Goal: Transaction & Acquisition: Purchase product/service

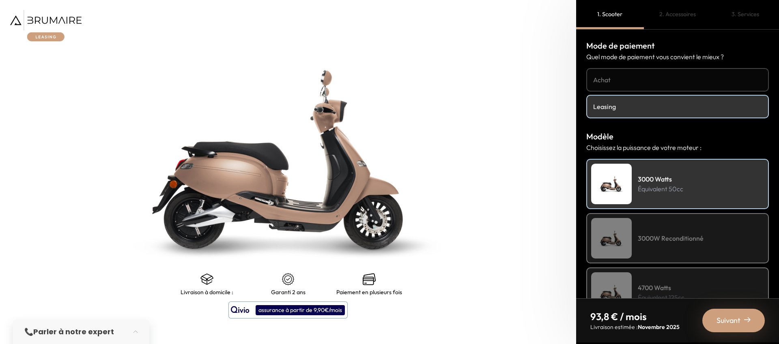
click at [70, 19] on img at bounding box center [45, 25] width 71 height 31
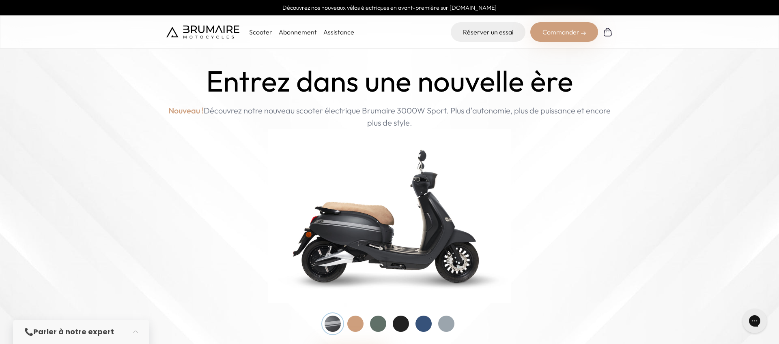
scroll to position [2, 0]
click at [295, 32] on link "Abonnement" at bounding box center [298, 32] width 38 height 8
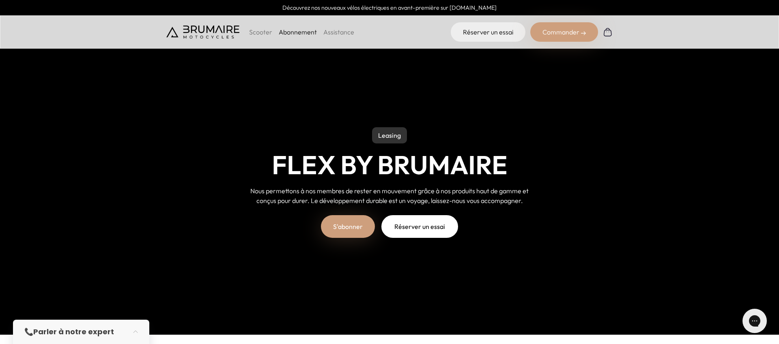
scroll to position [11, 0]
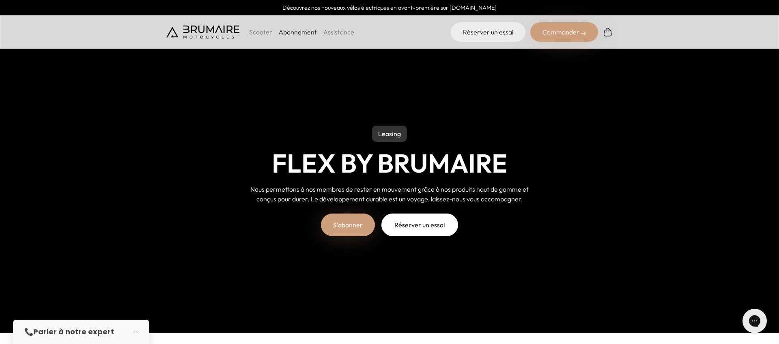
click at [363, 224] on link "S'abonner" at bounding box center [348, 225] width 54 height 23
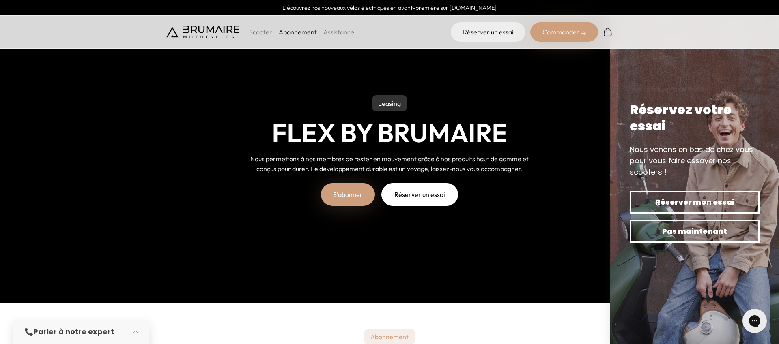
scroll to position [50, 0]
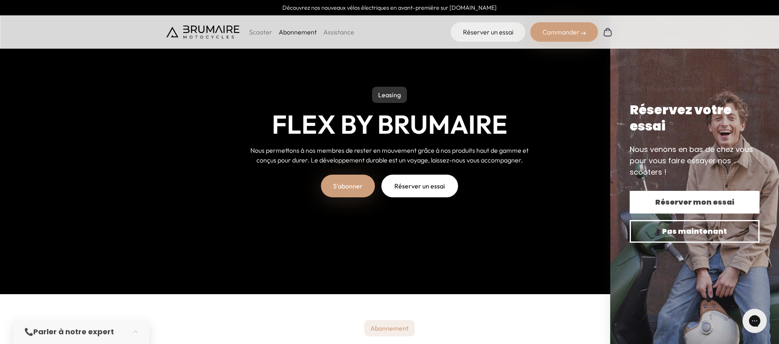
click at [660, 206] on span "Réserver mon essai" at bounding box center [694, 202] width 101 height 11
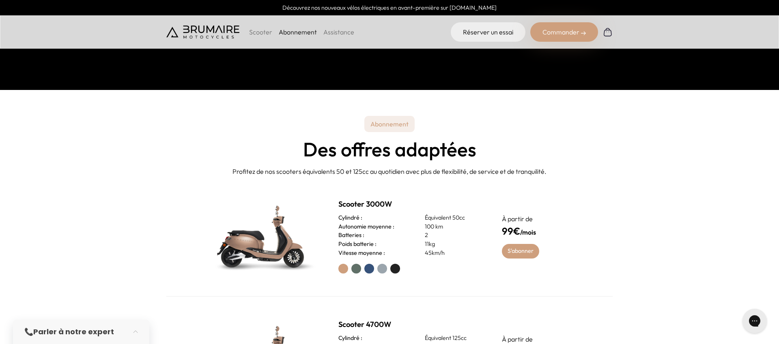
scroll to position [0, 0]
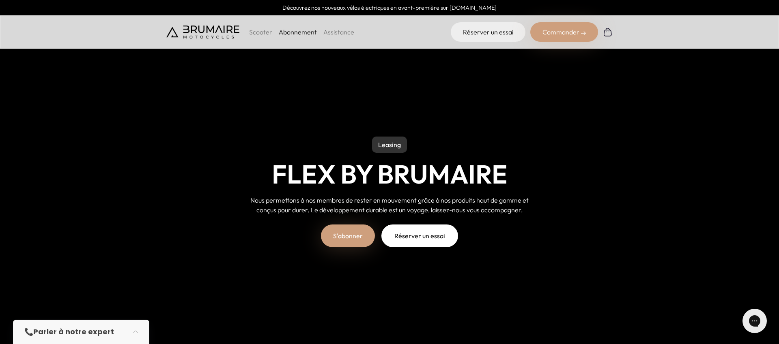
click at [218, 36] on img at bounding box center [202, 32] width 73 height 13
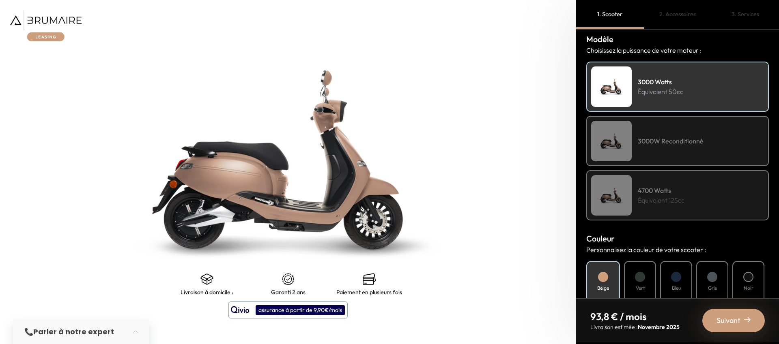
scroll to position [101, 0]
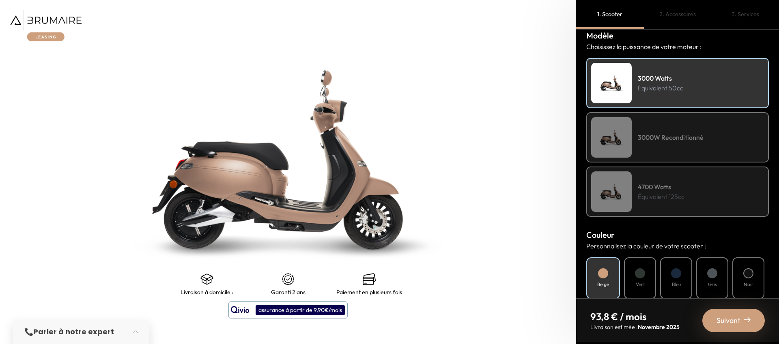
click at [653, 148] on div "3000W Reconditionné" at bounding box center [677, 137] width 183 height 50
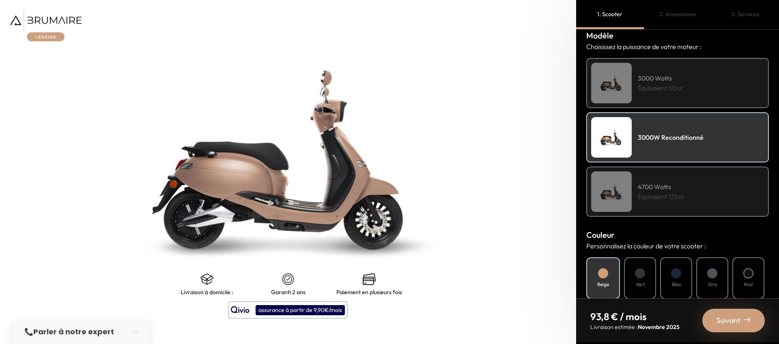
click at [634, 86] on div "3000 Watts Équivalent 50cc" at bounding box center [677, 83] width 183 height 50
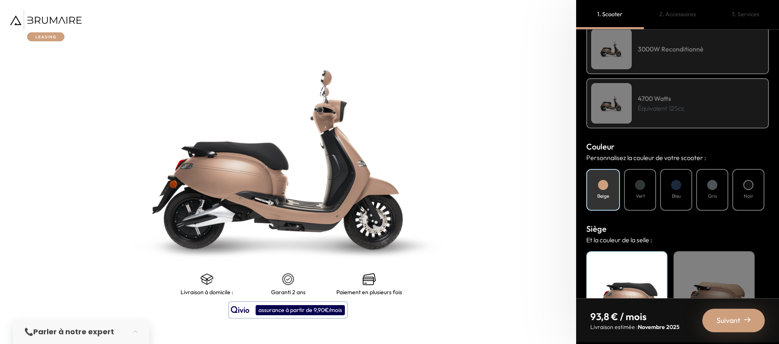
scroll to position [204, 0]
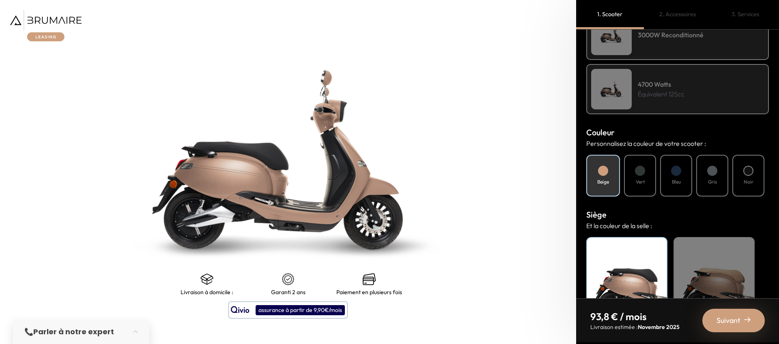
click at [636, 170] on div at bounding box center [640, 171] width 10 height 10
click at [677, 171] on div at bounding box center [676, 171] width 10 height 10
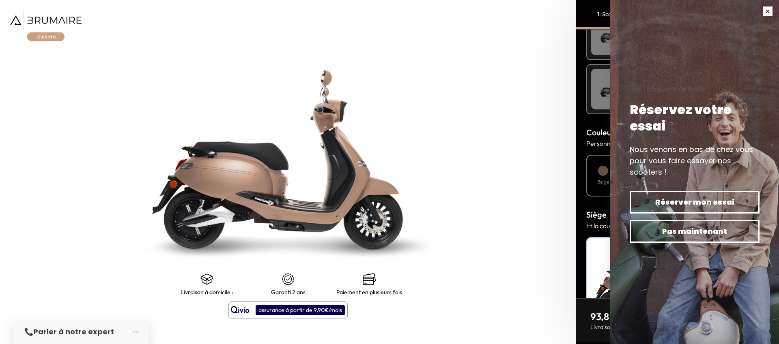
click at [767, 14] on button "button" at bounding box center [767, 11] width 23 height 23
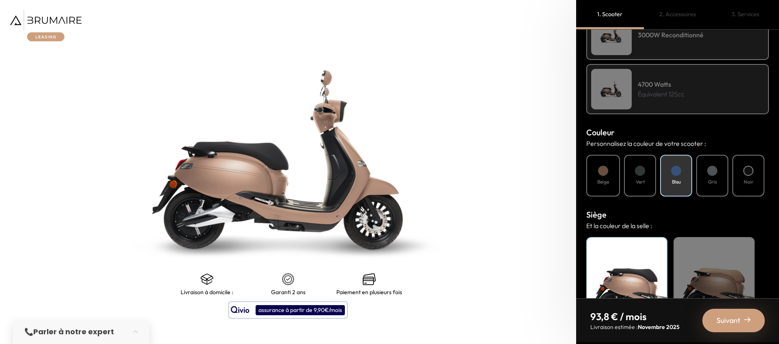
scroll to position [254, 0]
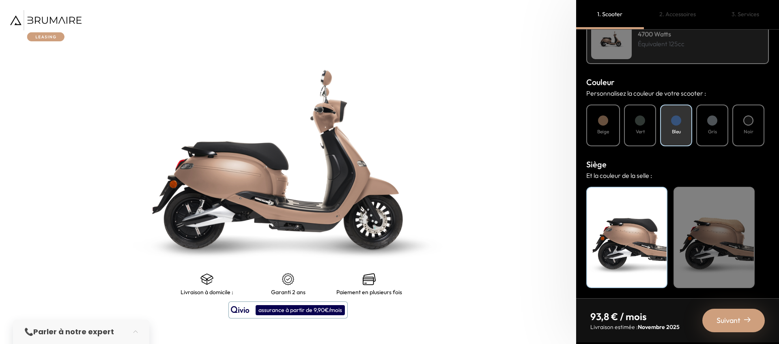
click at [611, 127] on div "Beige" at bounding box center [603, 126] width 34 height 42
click at [641, 125] on div at bounding box center [640, 121] width 10 height 10
click at [750, 126] on div "Noir" at bounding box center [748, 126] width 32 height 42
click at [712, 123] on div at bounding box center [712, 121] width 10 height 10
click at [674, 122] on div at bounding box center [676, 121] width 10 height 10
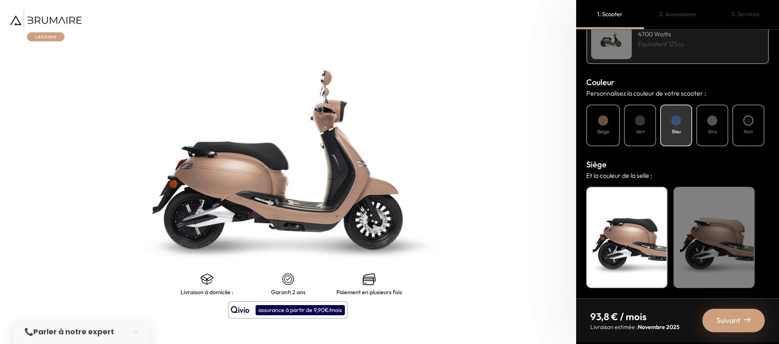
click at [697, 191] on div "Beige" at bounding box center [713, 237] width 81 height 101
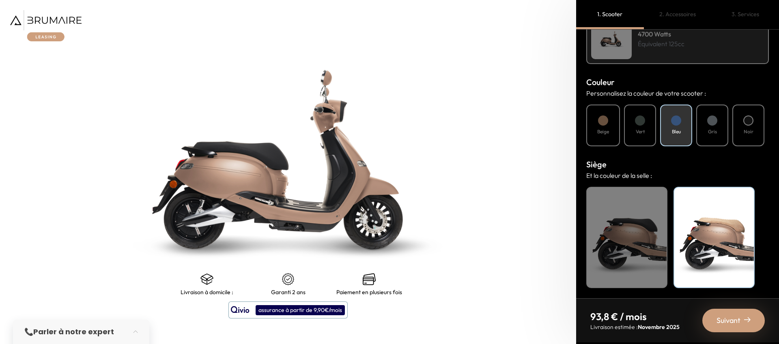
click at [632, 212] on div "Noir" at bounding box center [626, 237] width 81 height 101
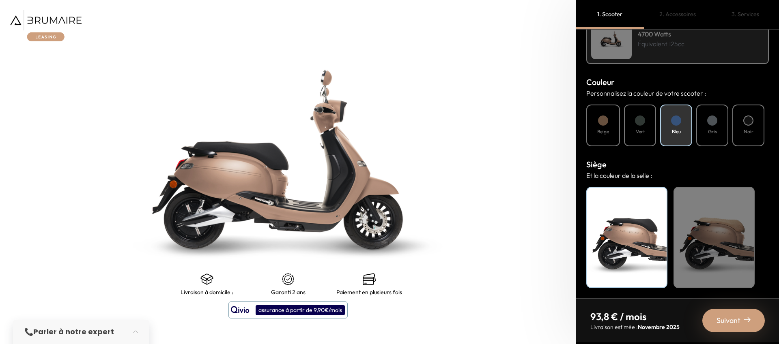
click at [609, 124] on div "Beige" at bounding box center [603, 126] width 34 height 42
click at [641, 125] on div at bounding box center [640, 121] width 10 height 10
drag, startPoint x: 674, startPoint y: 125, endPoint x: 710, endPoint y: 127, distance: 35.7
click at [676, 125] on div at bounding box center [676, 121] width 10 height 10
drag, startPoint x: 711, startPoint y: 127, endPoint x: 731, endPoint y: 126, distance: 19.5
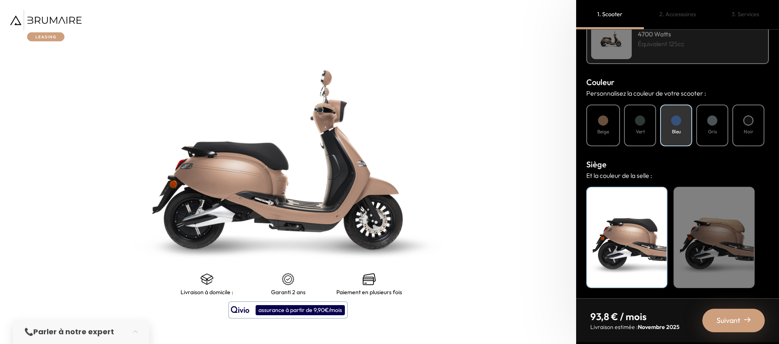
click at [713, 127] on div "Gris" at bounding box center [712, 126] width 32 height 42
click at [731, 126] on div "Beige Vert Bleu Gris Noir" at bounding box center [677, 126] width 183 height 42
click at [747, 125] on div at bounding box center [748, 121] width 10 height 10
click at [720, 125] on div "Gris" at bounding box center [712, 126] width 32 height 42
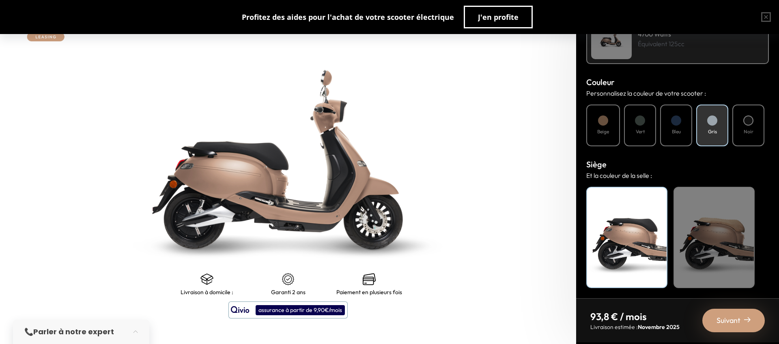
click at [638, 198] on h4 "Noir" at bounding box center [626, 197] width 71 height 11
click at [692, 215] on div "Beige" at bounding box center [713, 237] width 81 height 101
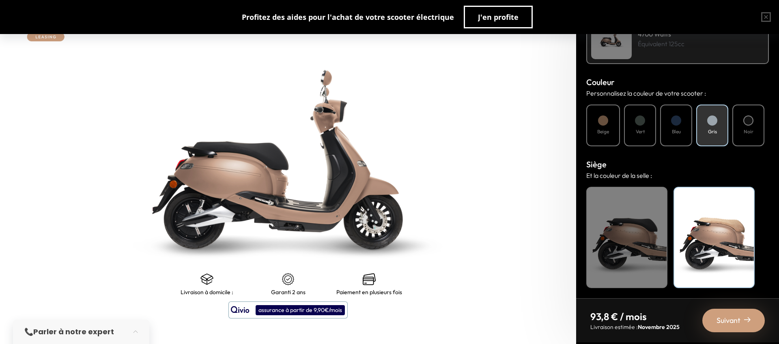
click at [674, 133] on h4 "Bleu" at bounding box center [676, 131] width 9 height 7
click at [721, 323] on span "Suivant" at bounding box center [728, 320] width 24 height 11
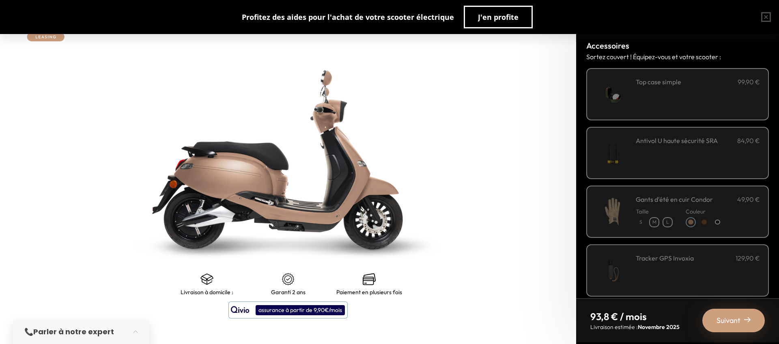
click at [666, 92] on div "**********" at bounding box center [698, 94] width 124 height 34
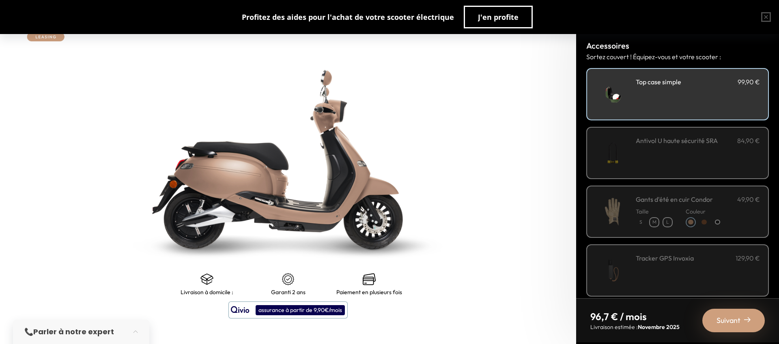
click at [660, 136] on h3 "Antivol U haute sécurité SRA" at bounding box center [677, 141] width 82 height 10
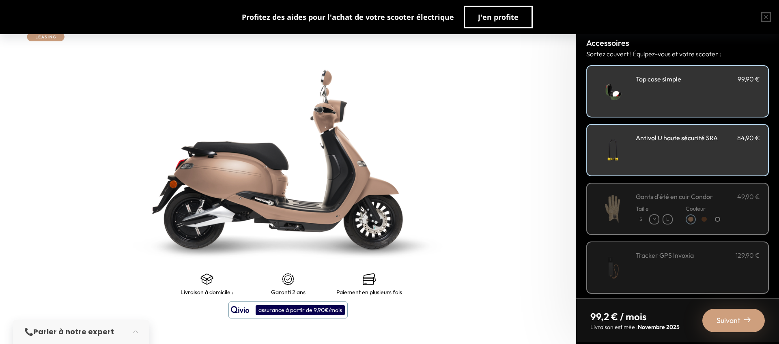
scroll to position [4, 0]
click at [672, 204] on p "Taille" at bounding box center [654, 208] width 37 height 8
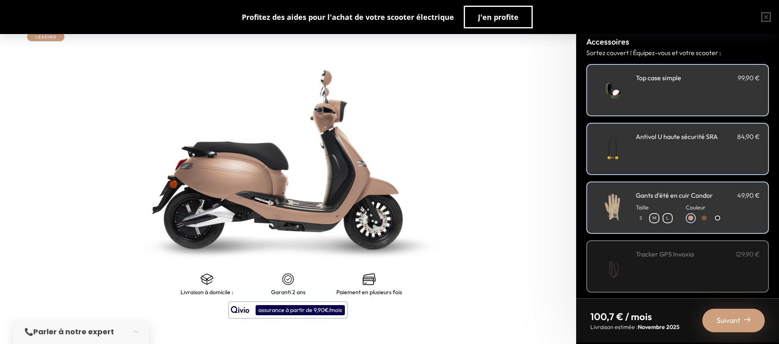
click at [643, 217] on p "S" at bounding box center [640, 218] width 9 height 9
click at [654, 219] on p "M" at bounding box center [654, 218] width 9 height 9
click at [638, 219] on p "S" at bounding box center [640, 218] width 9 height 9
click at [706, 217] on div at bounding box center [703, 218] width 5 height 5
click at [717, 219] on div at bounding box center [717, 218] width 5 height 5
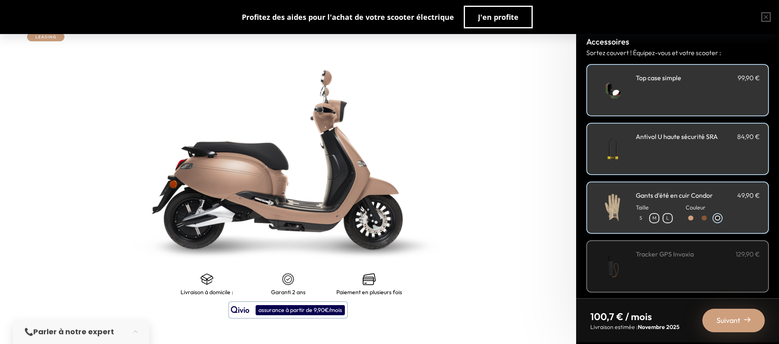
click at [690, 218] on div at bounding box center [690, 218] width 5 height 5
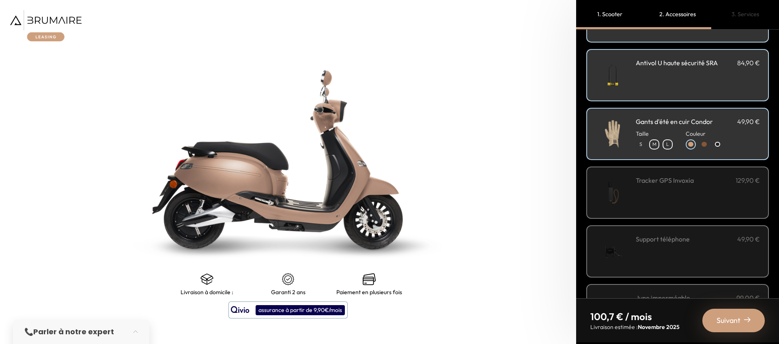
scroll to position [71, 0]
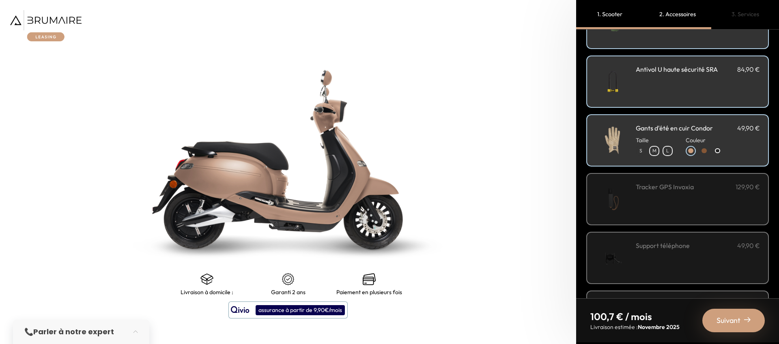
click at [662, 193] on div "Tracker GPS Invoxia 129,90 €" at bounding box center [698, 199] width 124 height 34
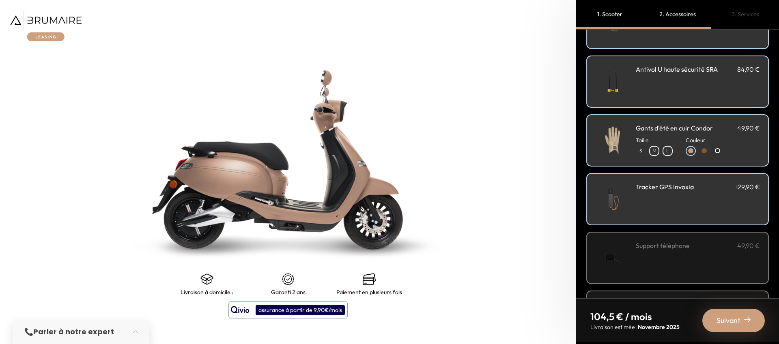
click at [660, 193] on div "Tracker GPS Invoxia 129,90 €" at bounding box center [698, 199] width 124 height 34
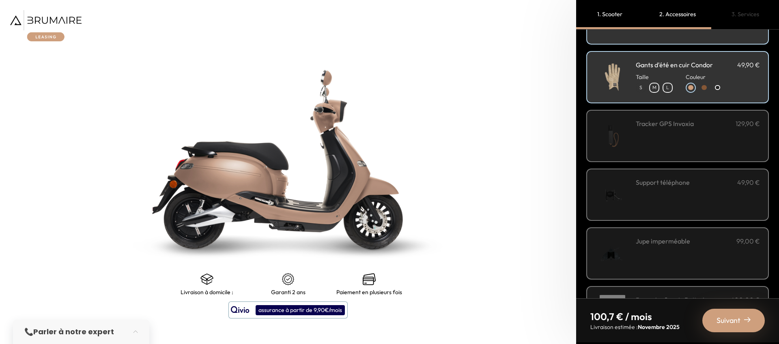
click at [659, 195] on div "Support téléphone 49,90 €" at bounding box center [698, 195] width 124 height 34
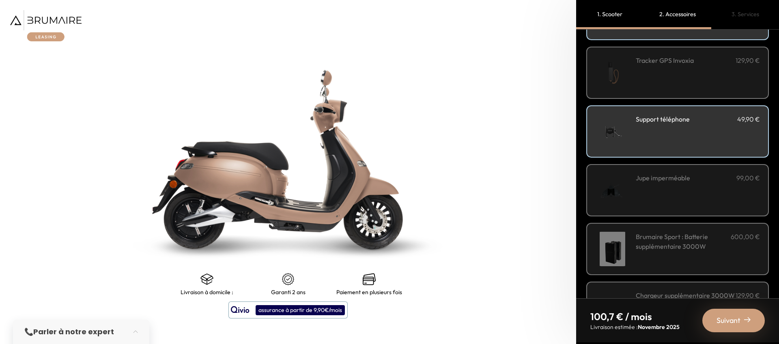
scroll to position [210, 0]
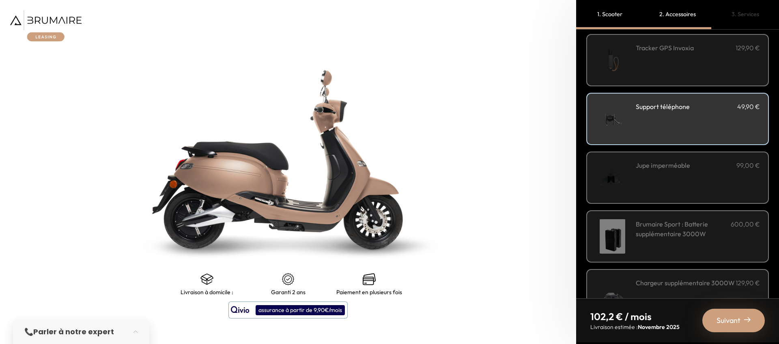
click at [644, 133] on div "Support téléphone 49,90 €" at bounding box center [698, 119] width 124 height 34
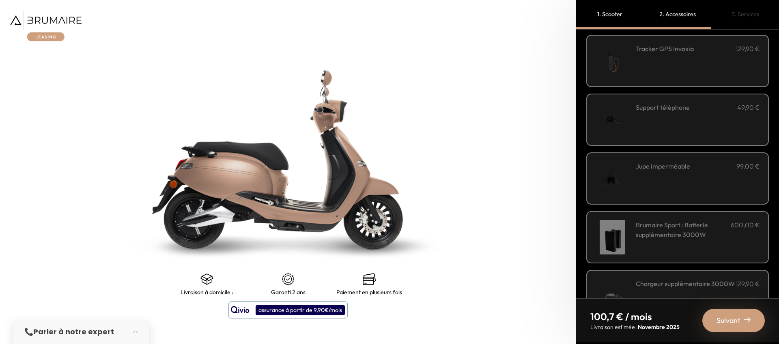
click at [642, 183] on div "Jupe imperméable 99,00 €" at bounding box center [698, 178] width 124 height 34
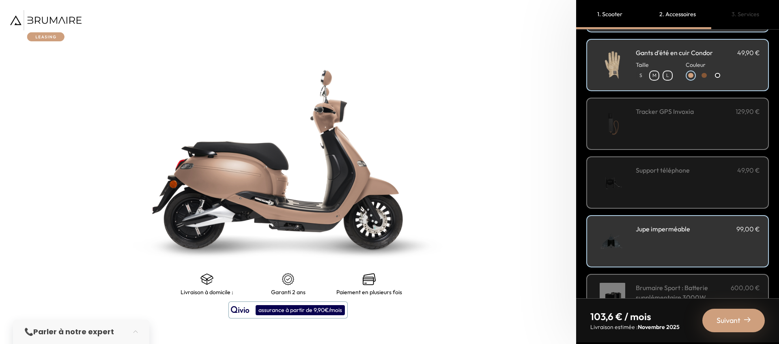
scroll to position [244, 0]
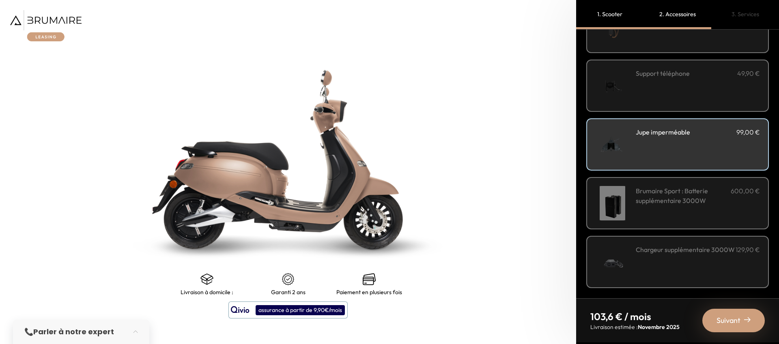
click at [744, 317] on img at bounding box center [747, 320] width 6 height 6
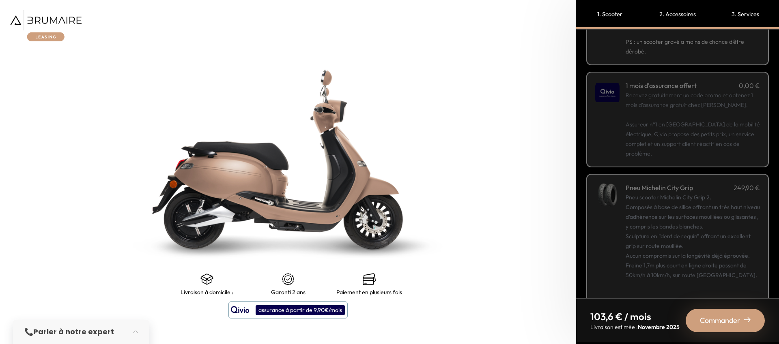
scroll to position [99, 0]
click at [732, 316] on span "Commander" at bounding box center [720, 320] width 41 height 11
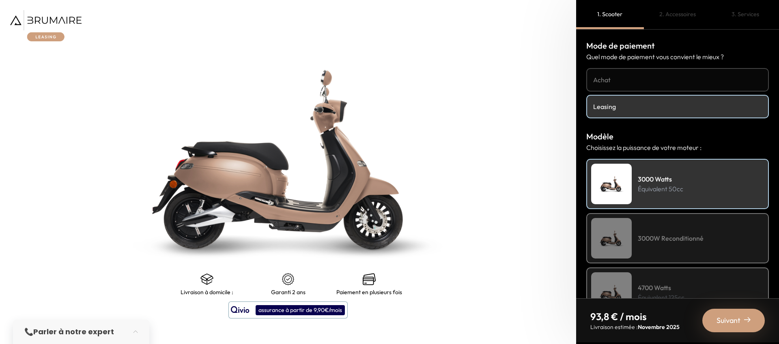
click at [637, 87] on link "Achat" at bounding box center [677, 80] width 183 height 24
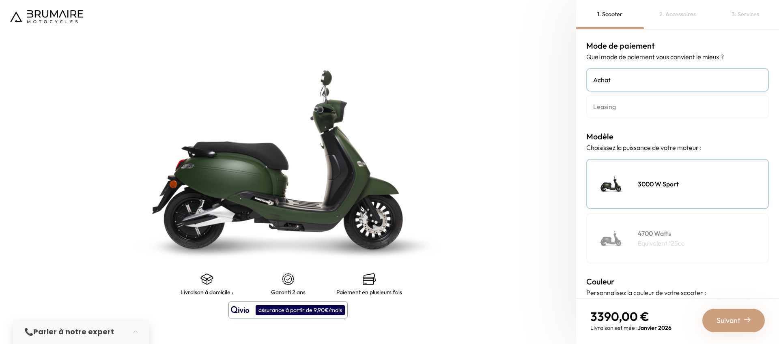
click at [614, 108] on h4 "Leasing" at bounding box center [677, 107] width 169 height 10
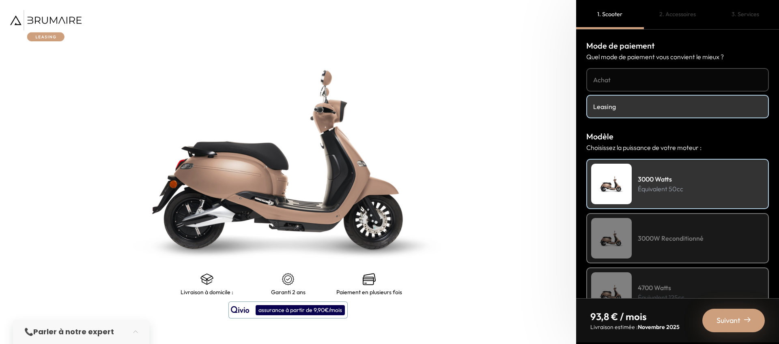
click at [625, 81] on h4 "Achat" at bounding box center [677, 80] width 169 height 10
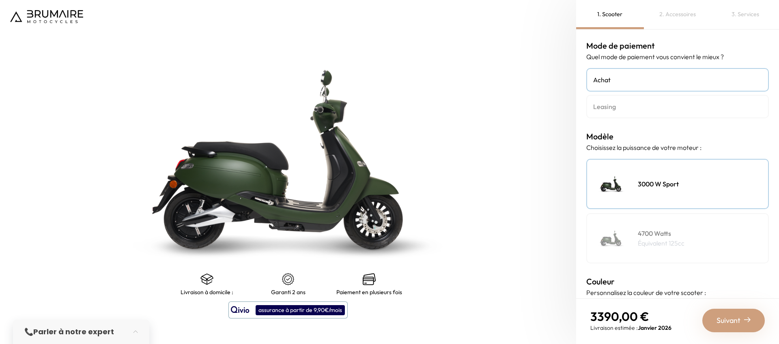
click at [655, 166] on div "3000 W Sport" at bounding box center [677, 184] width 183 height 50
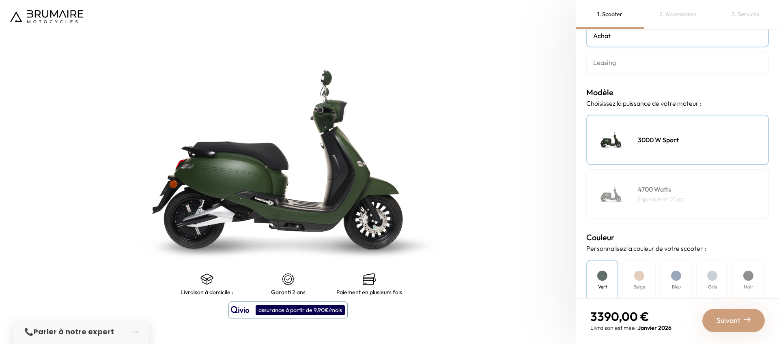
scroll to position [44, 0]
click at [634, 201] on div "4700 Watts Équivalent 125cc" at bounding box center [677, 195] width 183 height 50
click at [631, 129] on img at bounding box center [611, 140] width 41 height 41
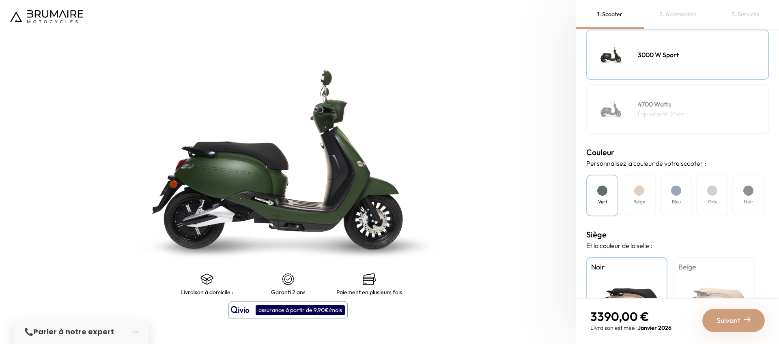
scroll to position [136, 0]
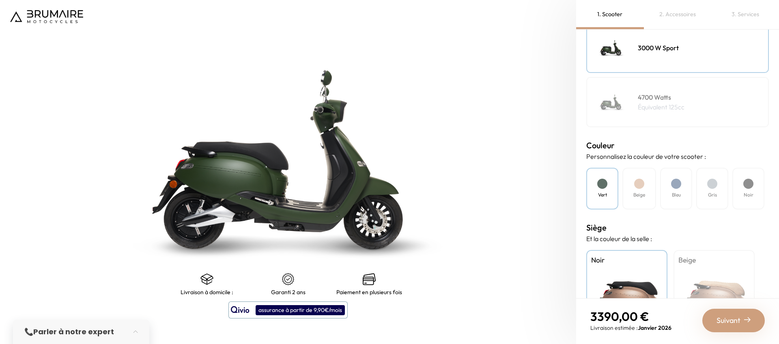
click at [635, 185] on div at bounding box center [639, 184] width 10 height 10
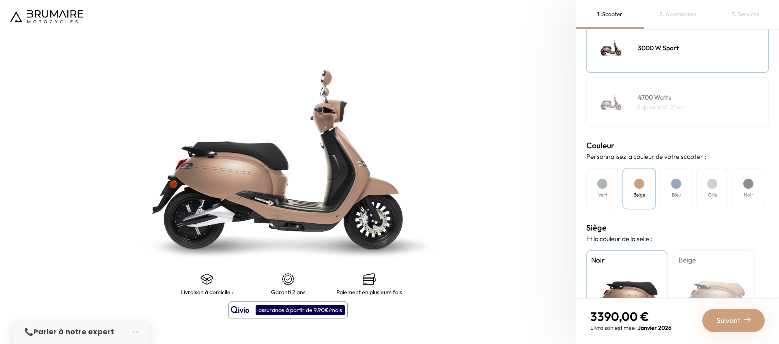
click at [671, 187] on div "Bleu" at bounding box center [676, 189] width 32 height 42
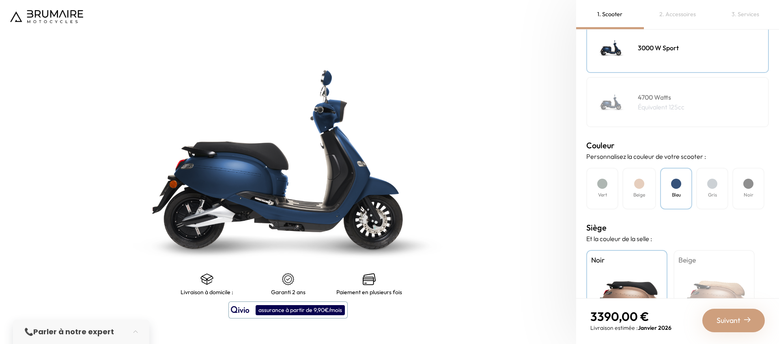
scroll to position [200, 0]
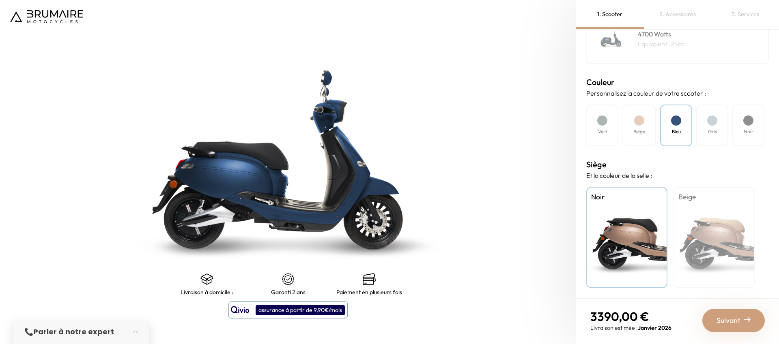
click at [709, 225] on div "Beige" at bounding box center [713, 237] width 81 height 101
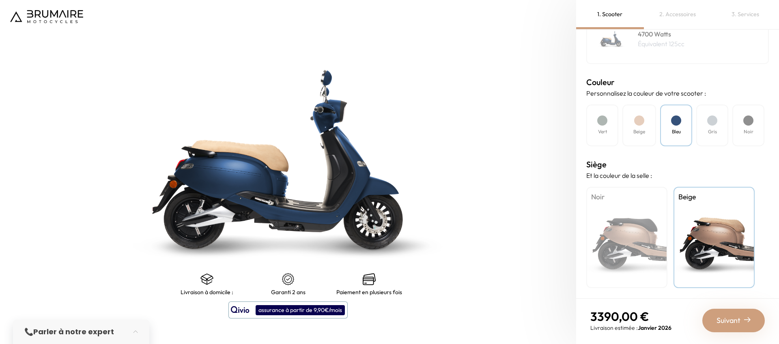
click at [709, 128] on h4 "Gris" at bounding box center [712, 131] width 9 height 7
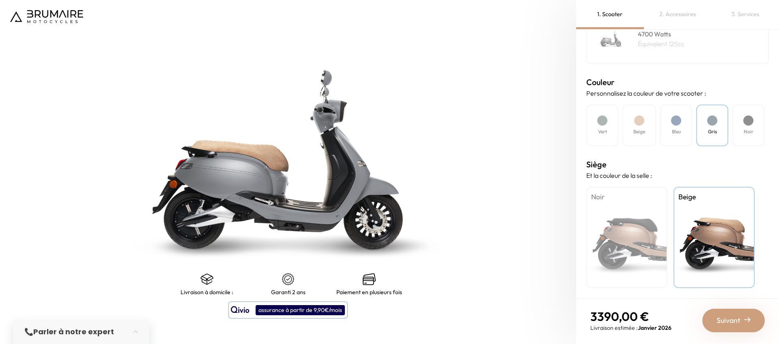
click at [679, 129] on h4 "Bleu" at bounding box center [676, 131] width 9 height 7
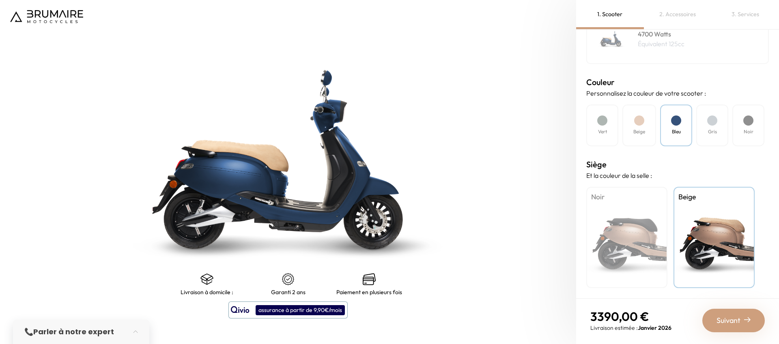
click at [756, 129] on div "Noir" at bounding box center [748, 126] width 32 height 42
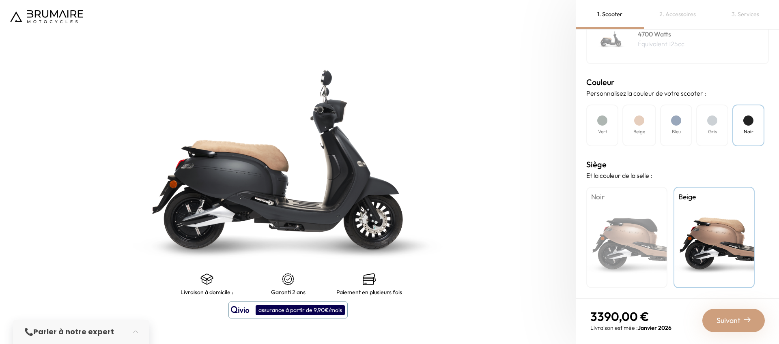
click at [641, 132] on h4 "Beige" at bounding box center [639, 131] width 12 height 7
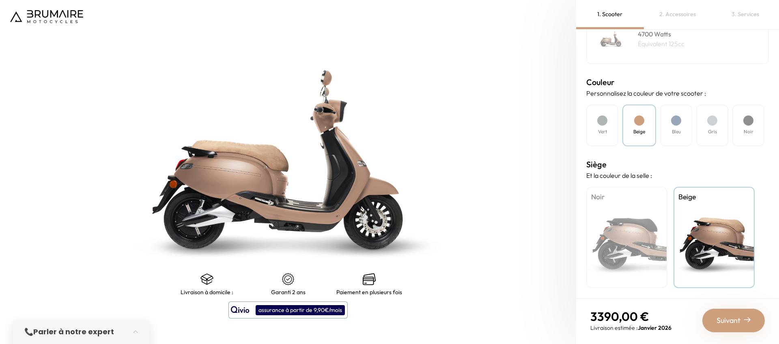
click at [650, 215] on div "Noir" at bounding box center [626, 237] width 81 height 101
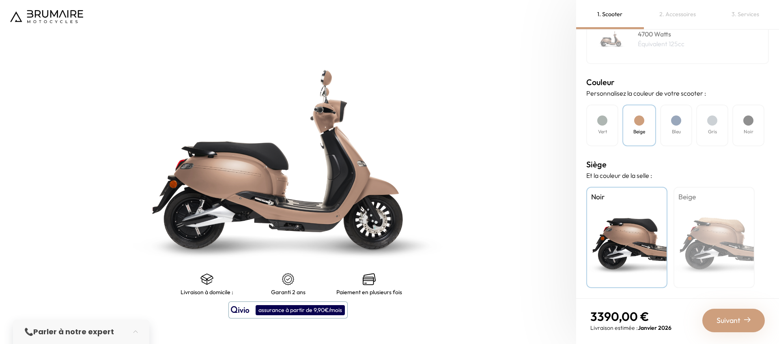
click at [596, 126] on div "Vert" at bounding box center [602, 126] width 32 height 42
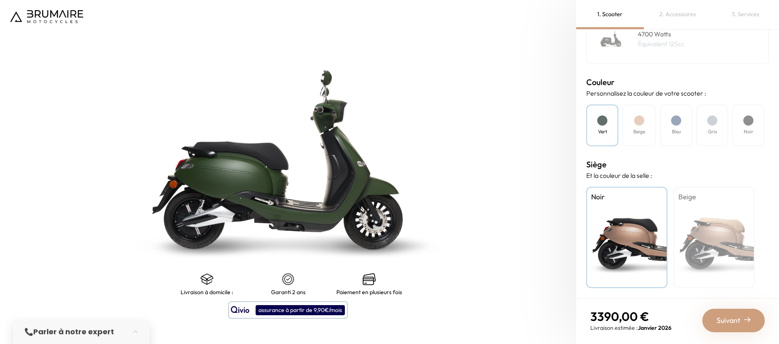
click at [640, 128] on h4 "Beige" at bounding box center [639, 131] width 12 height 7
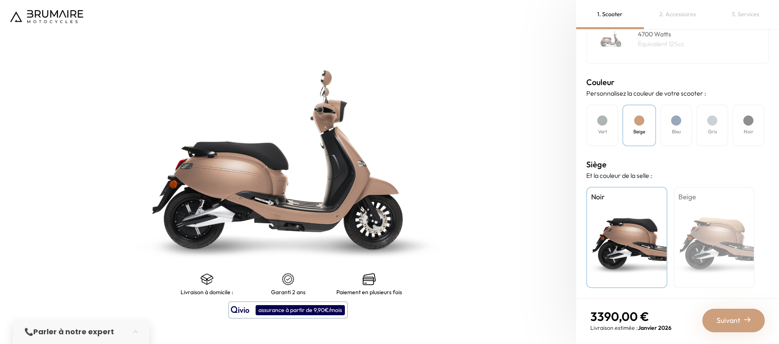
drag, startPoint x: 700, startPoint y: 127, endPoint x: 694, endPoint y: 126, distance: 5.3
click at [698, 127] on div "Gris" at bounding box center [712, 126] width 32 height 42
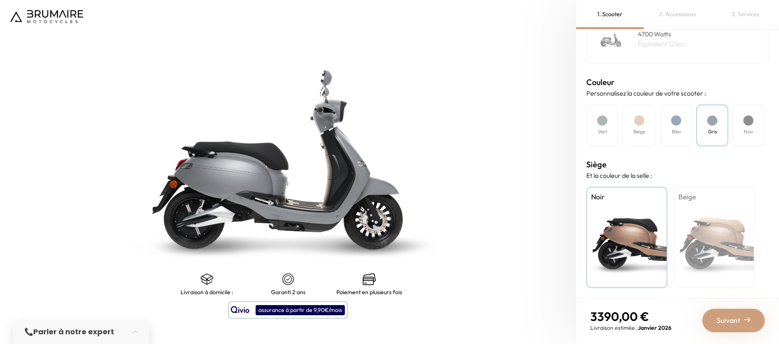
click at [676, 124] on div at bounding box center [676, 121] width 10 height 10
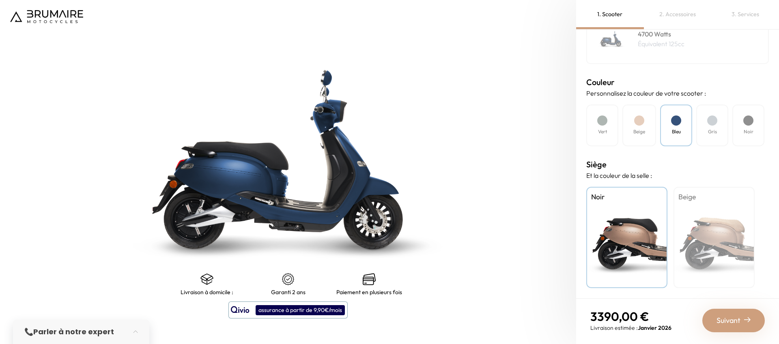
click at [714, 221] on div "Beige" at bounding box center [713, 237] width 81 height 101
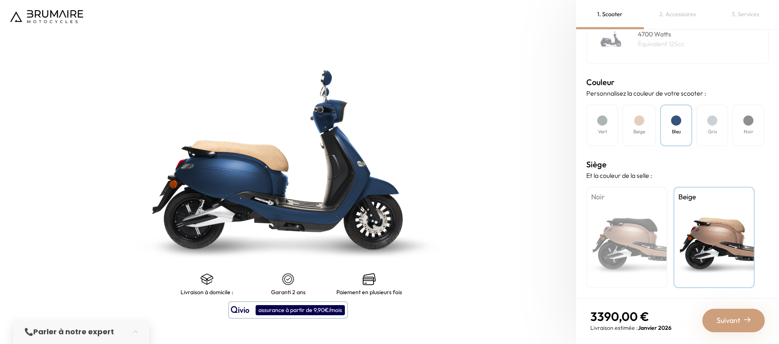
click at [722, 321] on span "Suivant" at bounding box center [728, 320] width 24 height 11
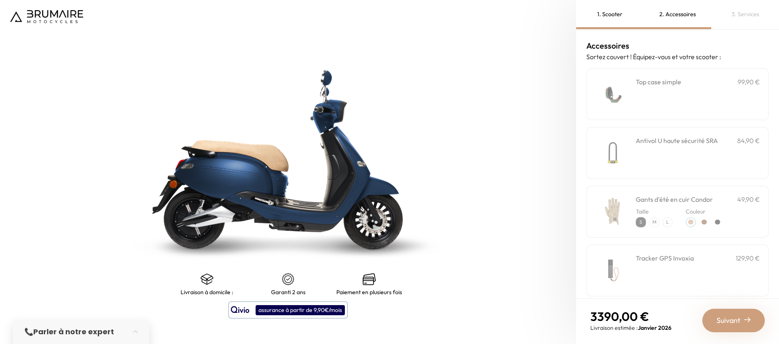
click at [650, 97] on div "**********" at bounding box center [698, 94] width 124 height 34
click at [661, 155] on div "Antivol U haute sécurité SRA 84,90 €" at bounding box center [698, 153] width 124 height 34
click at [655, 151] on div "Antivol U haute sécurité SRA 84,90 €" at bounding box center [698, 153] width 124 height 34
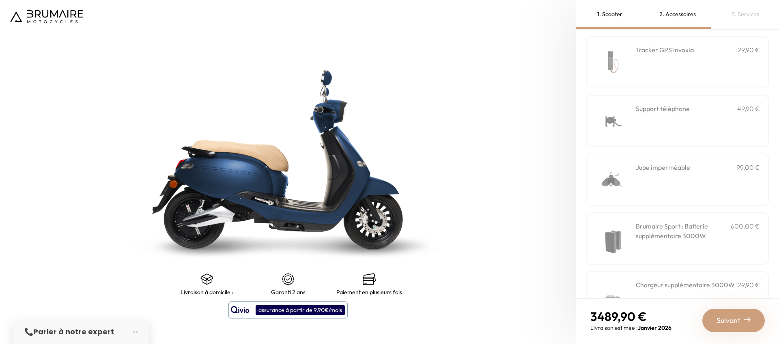
scroll to position [244, 0]
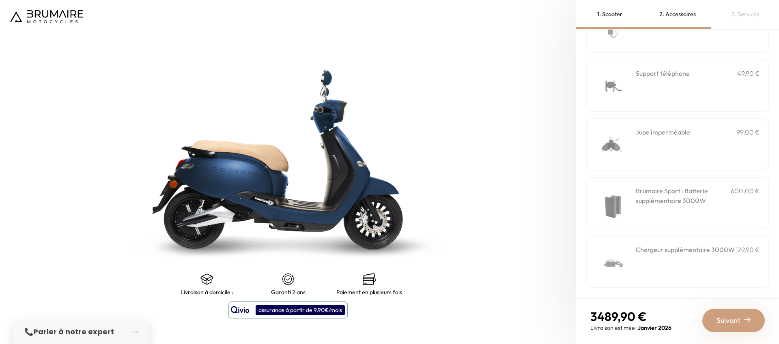
click at [734, 320] on span "Suivant" at bounding box center [728, 320] width 24 height 11
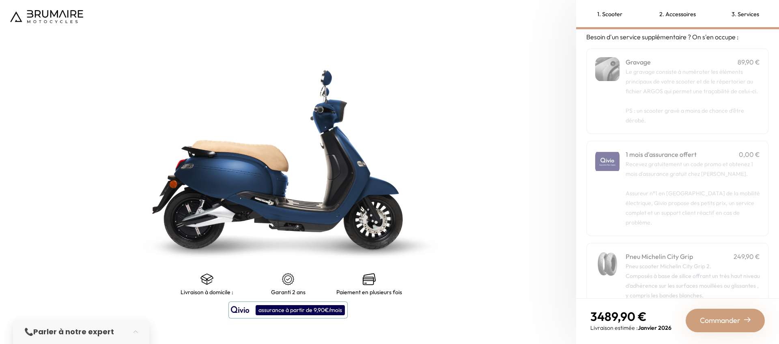
scroll to position [25, 0]
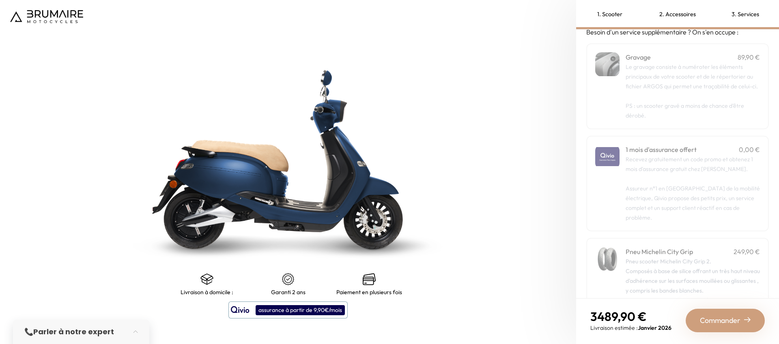
click at [676, 122] on div "Gravage 89,90 € Le gravage consiste à numéroter les éléments principaux de votr…" at bounding box center [677, 86] width 183 height 86
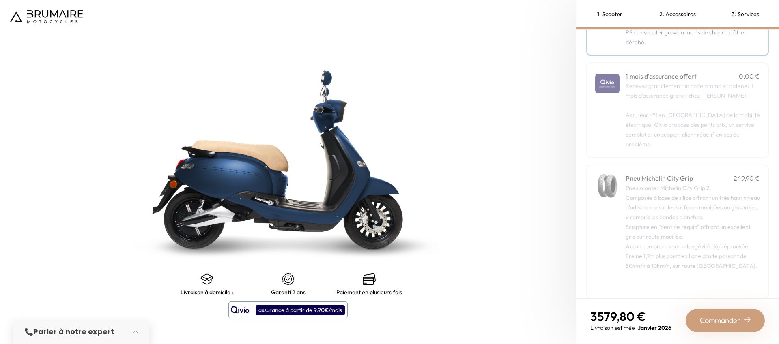
scroll to position [99, 0]
click at [739, 323] on span "Commander" at bounding box center [720, 320] width 41 height 11
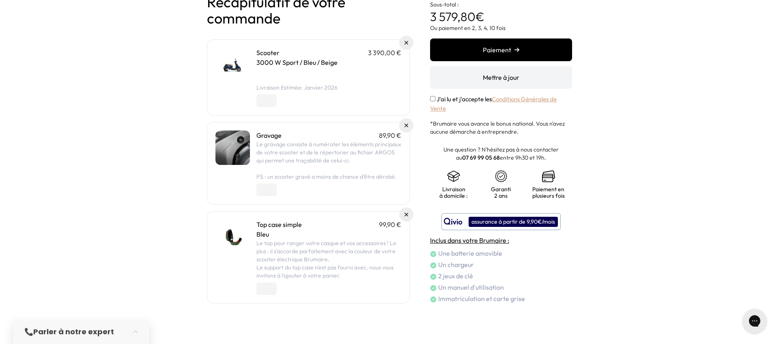
scroll to position [60, 0]
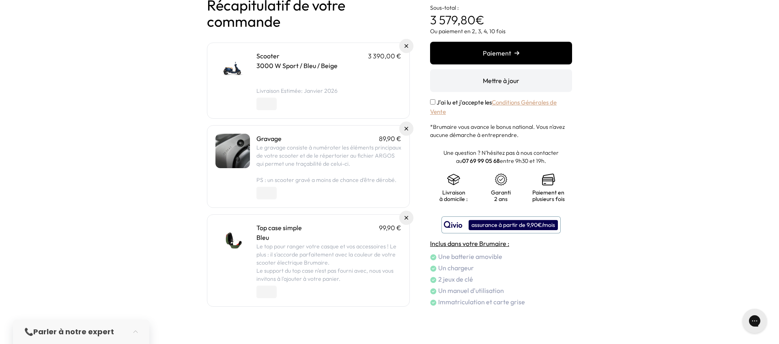
click at [436, 104] on div "J'ai lu et j'accepte les Conditions Générales de Vente" at bounding box center [501, 107] width 142 height 18
click at [487, 61] on button "Paiement" at bounding box center [501, 53] width 142 height 23
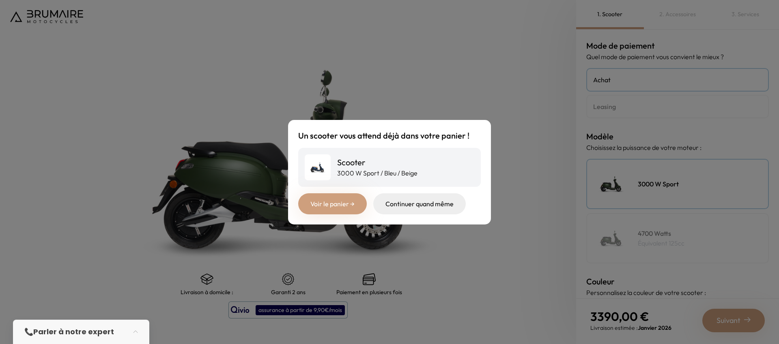
click at [398, 105] on div "Un scooter vous attend déjà dans votre panier ! Scooter 3000 W Sport / Bleu / B…" at bounding box center [389, 172] width 779 height 344
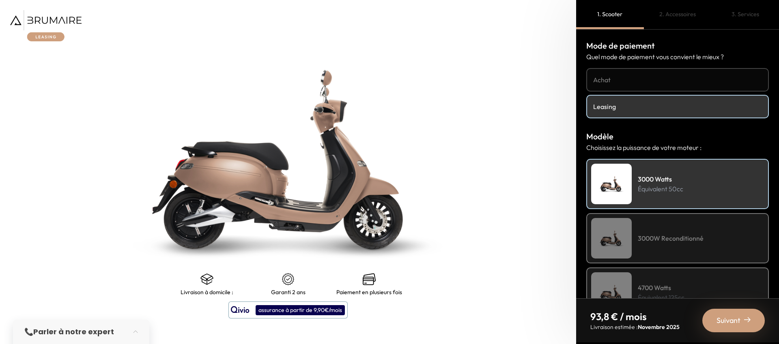
click at [613, 111] on h4 "Leasing" at bounding box center [677, 107] width 169 height 10
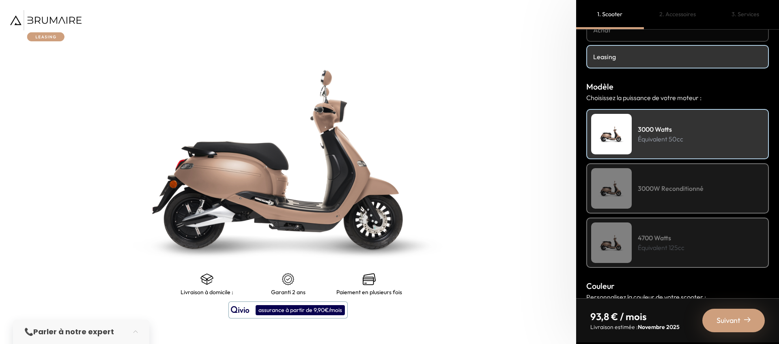
scroll to position [88, 0]
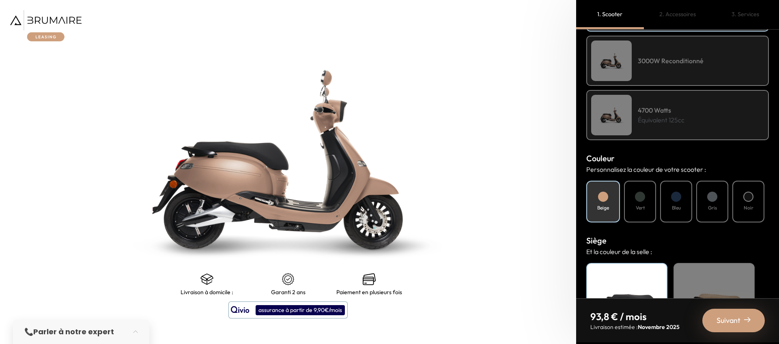
click at [680, 198] on div at bounding box center [676, 197] width 10 height 10
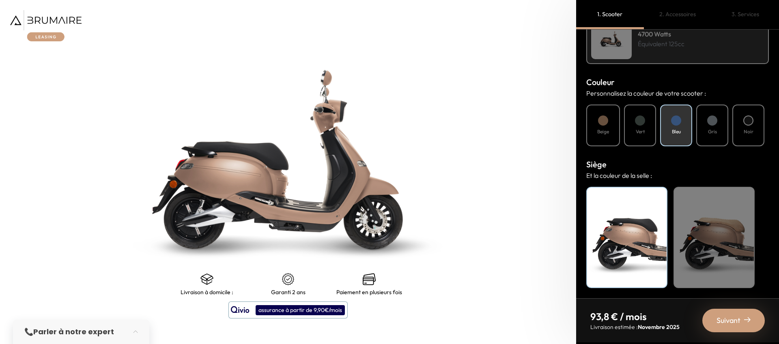
click at [698, 226] on div "Beige" at bounding box center [713, 237] width 81 height 101
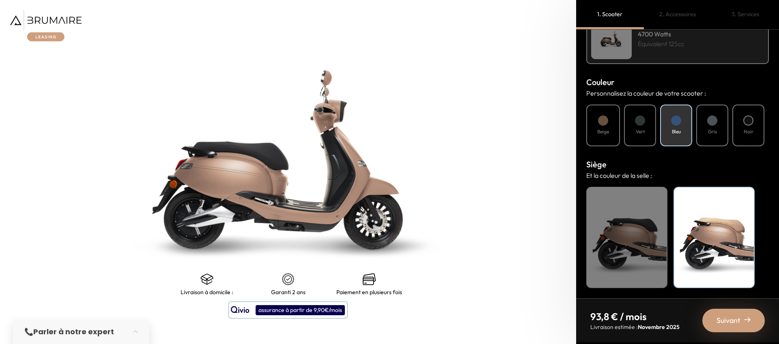
click at [736, 310] on div "Suivant" at bounding box center [733, 321] width 62 height 24
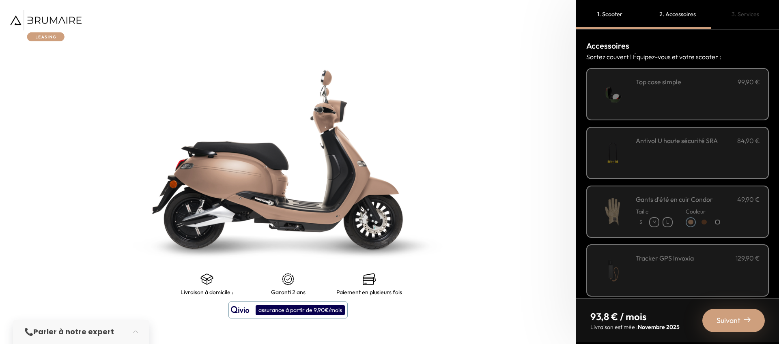
click at [735, 318] on span "Suivant" at bounding box center [728, 320] width 24 height 11
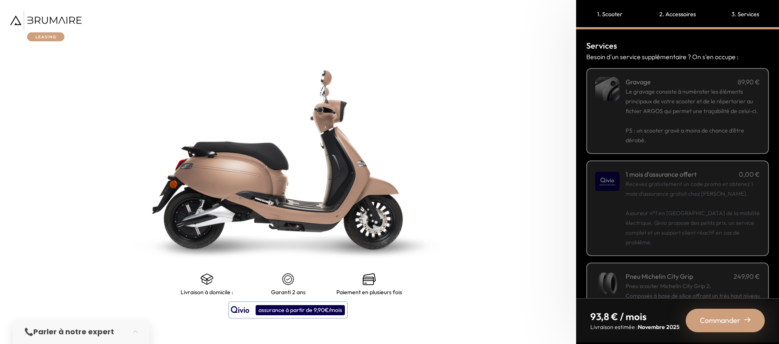
click at [735, 318] on span "Commander" at bounding box center [720, 320] width 41 height 11
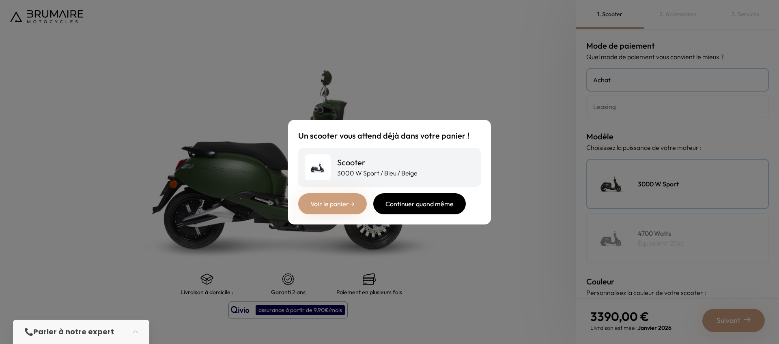
click at [407, 204] on div "Continuer quand même" at bounding box center [419, 203] width 92 height 21
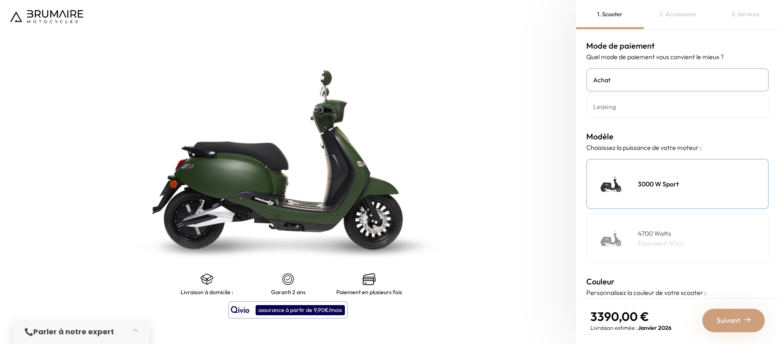
click at [141, 329] on button "button" at bounding box center [138, 332] width 23 height 18
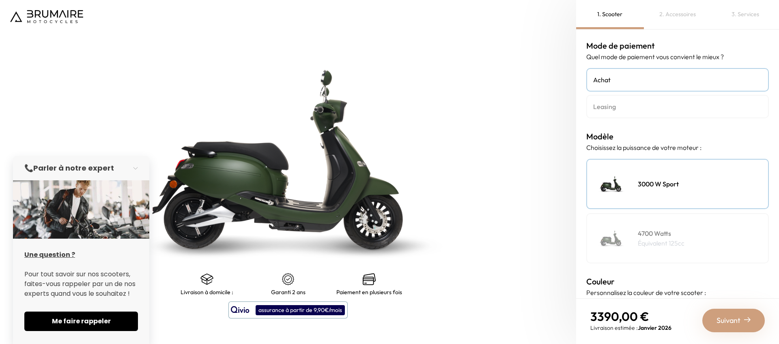
click at [64, 256] on u "Une question ?" at bounding box center [49, 254] width 51 height 9
click at [122, 321] on span "Me faire rappeler" at bounding box center [81, 322] width 94 height 10
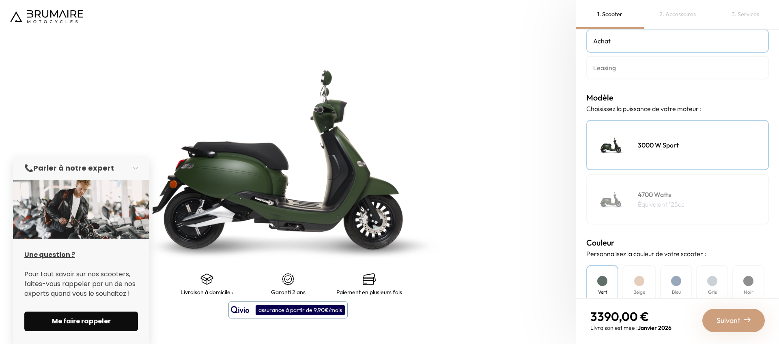
scroll to position [34, 0]
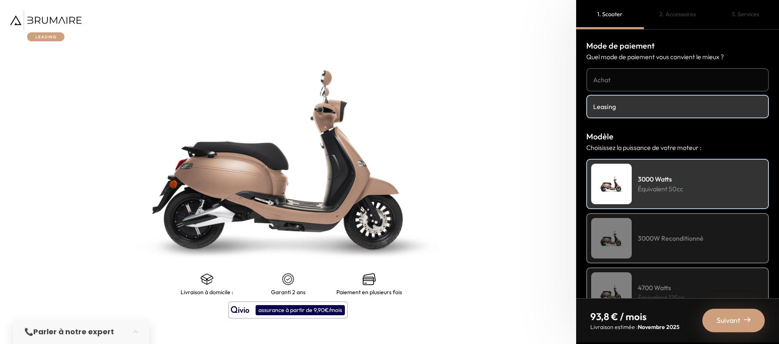
click at [60, 21] on img at bounding box center [45, 25] width 71 height 31
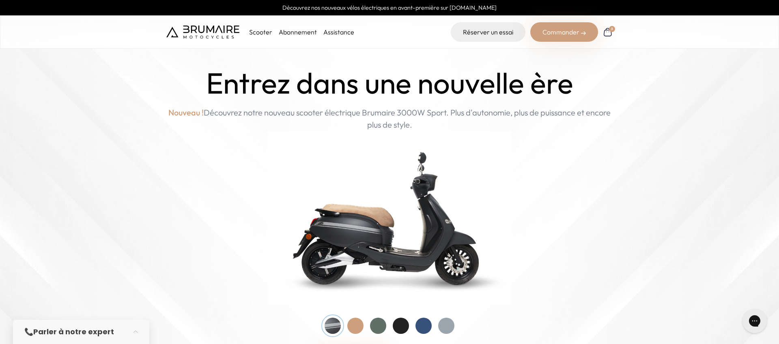
click at [329, 34] on link "Assistance" at bounding box center [338, 32] width 31 height 8
click at [292, 31] on link "Abonnement" at bounding box center [298, 32] width 38 height 8
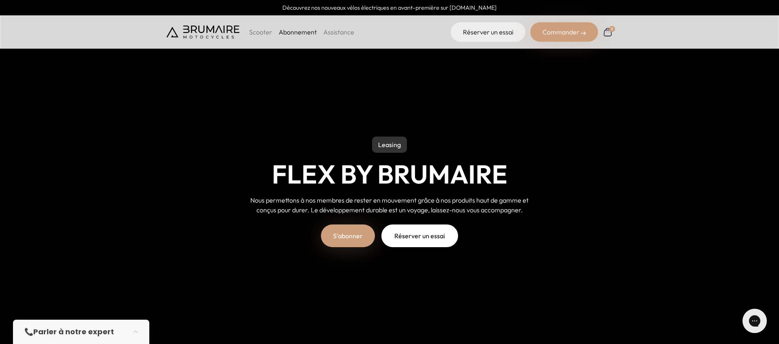
click at [264, 31] on p "Scooter" at bounding box center [260, 32] width 23 height 10
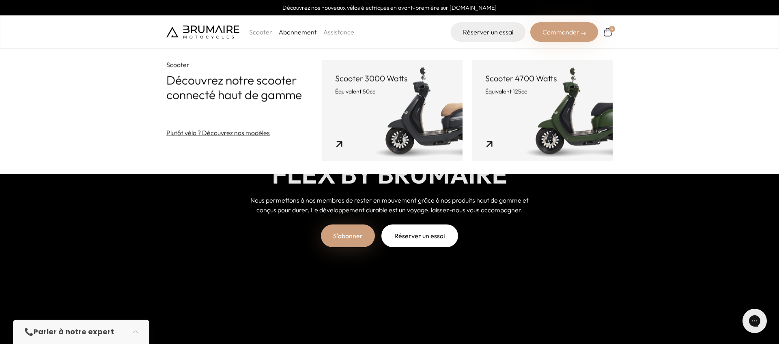
click at [294, 36] on li "Abonnement" at bounding box center [298, 32] width 38 height 10
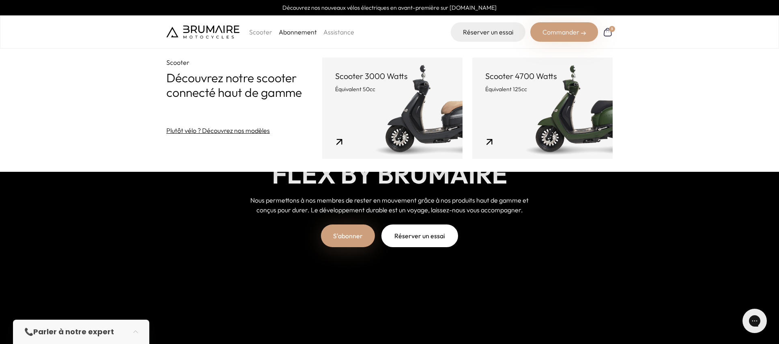
click at [293, 32] on link "Abonnement" at bounding box center [298, 32] width 38 height 8
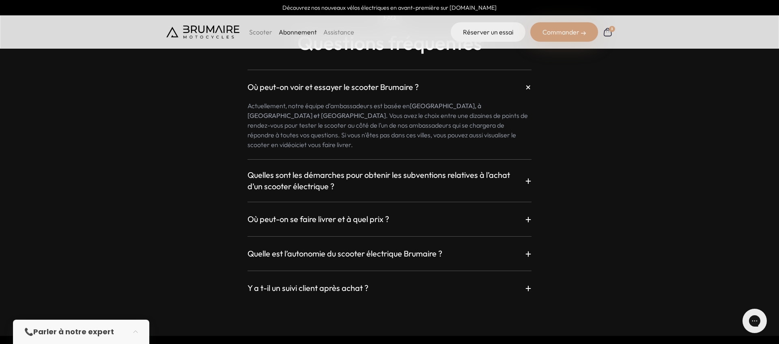
scroll to position [1413, 0]
click at [466, 170] on h3 "Quelles sont les démarches pour obtenir les subventions relatives à l’achat d’u…" at bounding box center [385, 181] width 277 height 23
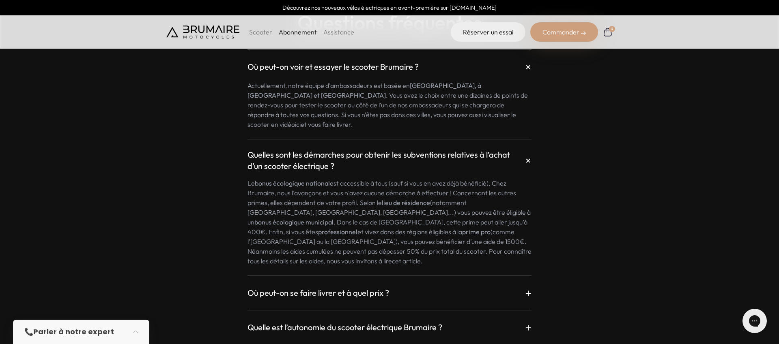
scroll to position [1441, 0]
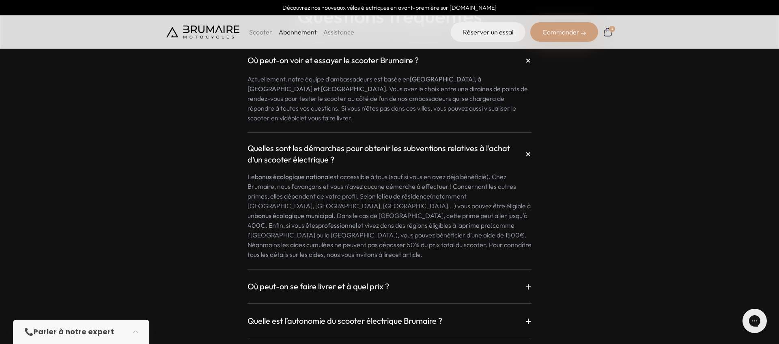
click at [378, 281] on h3 "Où peut-on se faire livrer et à quel prix ?" at bounding box center [318, 286] width 142 height 11
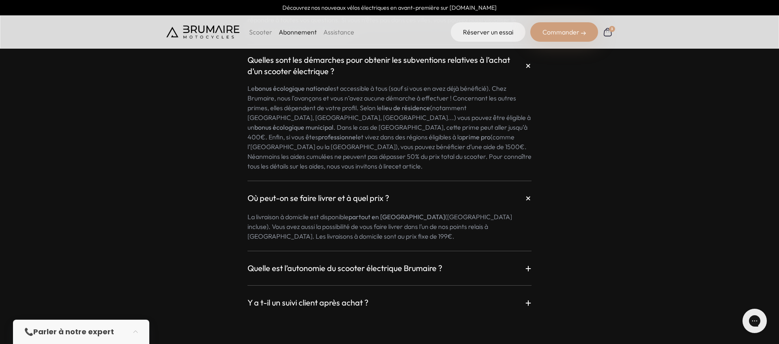
scroll to position [1531, 0]
click at [373, 294] on div "Y a t-il un suivi client après achat ? +" at bounding box center [389, 301] width 284 height 15
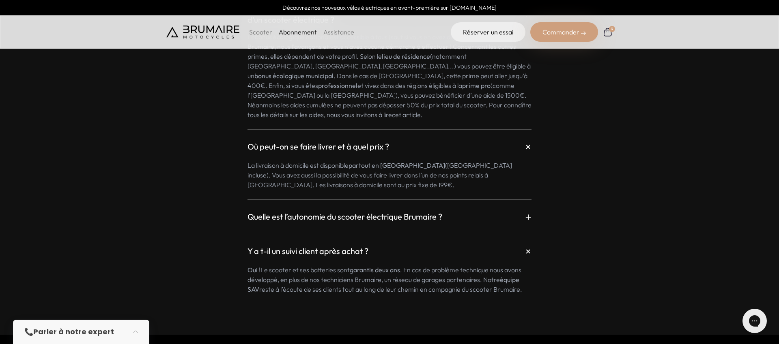
scroll to position [1708, 0]
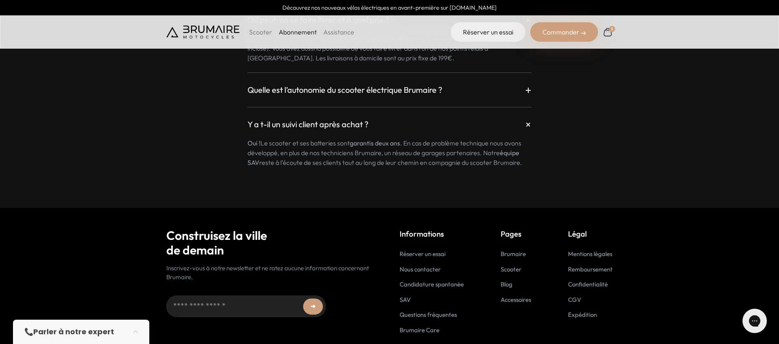
click at [451, 311] on link "Questions fréquentes" at bounding box center [427, 315] width 57 height 8
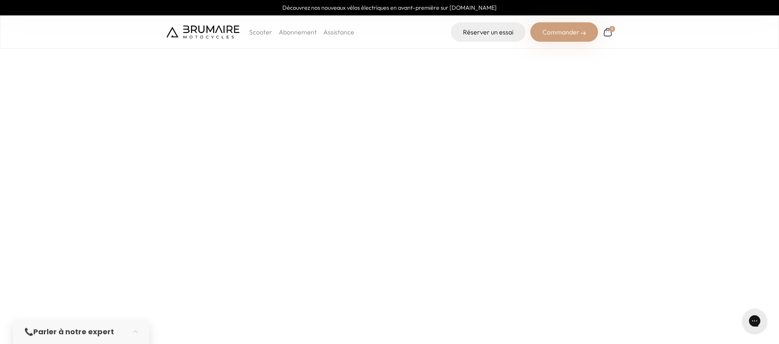
click at [610, 34] on img at bounding box center [608, 32] width 10 height 10
click at [266, 34] on p "Scooter" at bounding box center [260, 32] width 23 height 10
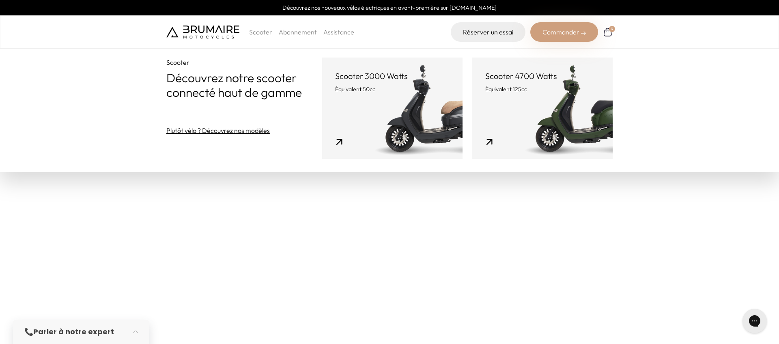
click at [266, 34] on p "Scooter" at bounding box center [260, 32] width 23 height 10
click at [246, 134] on link "Plutôt vélo ? Découvrez nos modèles" at bounding box center [217, 131] width 103 height 10
click at [226, 31] on img at bounding box center [202, 32] width 73 height 13
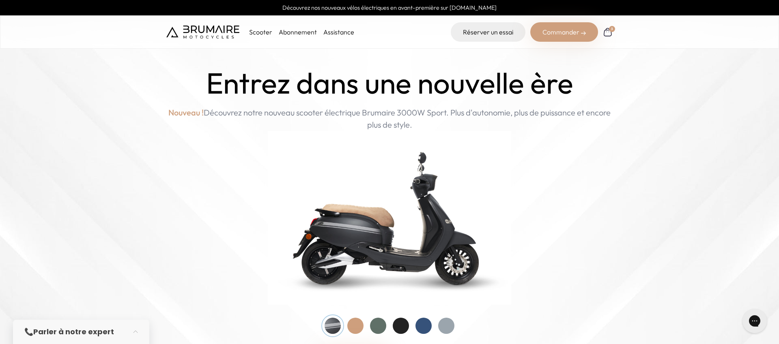
click at [262, 31] on p "Scooter" at bounding box center [260, 32] width 23 height 10
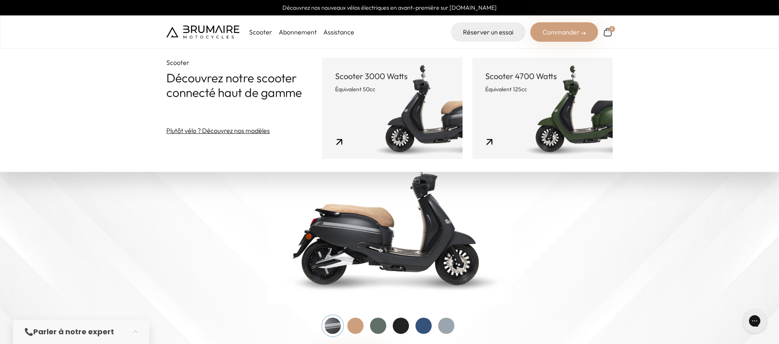
click at [262, 31] on p "Scooter" at bounding box center [260, 32] width 23 height 10
click at [348, 98] on link "Scooter 3000 Watts Équivalent 50cc" at bounding box center [392, 108] width 140 height 101
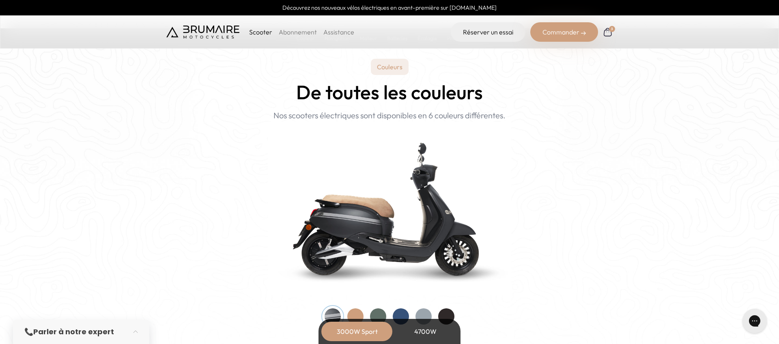
scroll to position [922, 0]
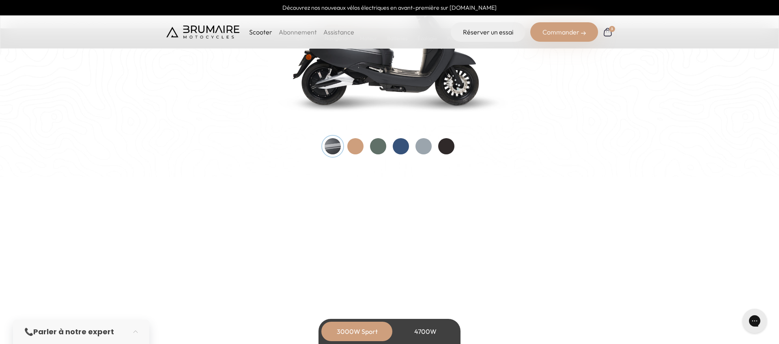
click at [384, 150] on div at bounding box center [378, 146] width 16 height 16
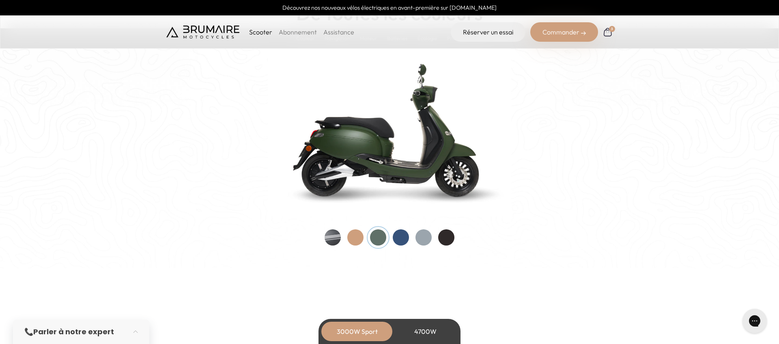
scroll to position [832, 0]
click at [403, 235] on div at bounding box center [401, 238] width 16 height 16
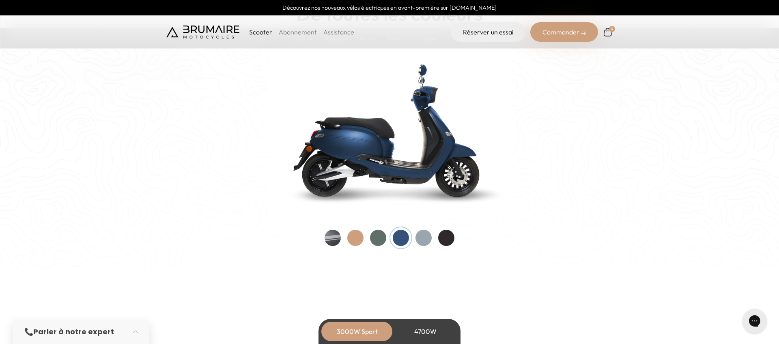
click at [429, 236] on div at bounding box center [423, 238] width 16 height 16
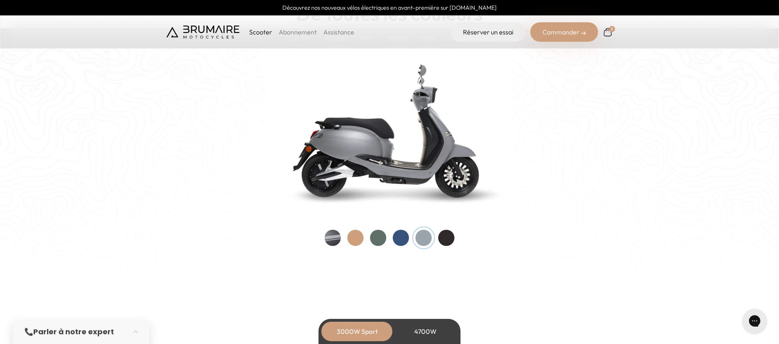
click at [451, 237] on div at bounding box center [446, 238] width 16 height 16
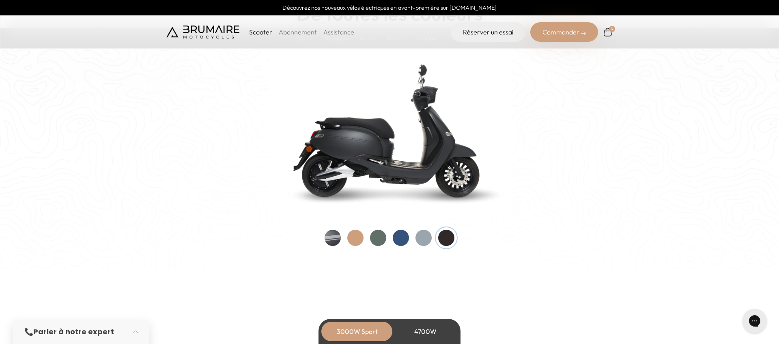
click at [351, 243] on div at bounding box center [355, 238] width 16 height 16
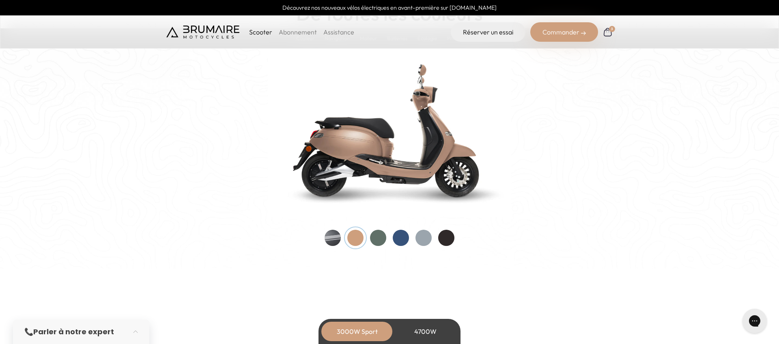
click at [334, 242] on div at bounding box center [332, 238] width 16 height 16
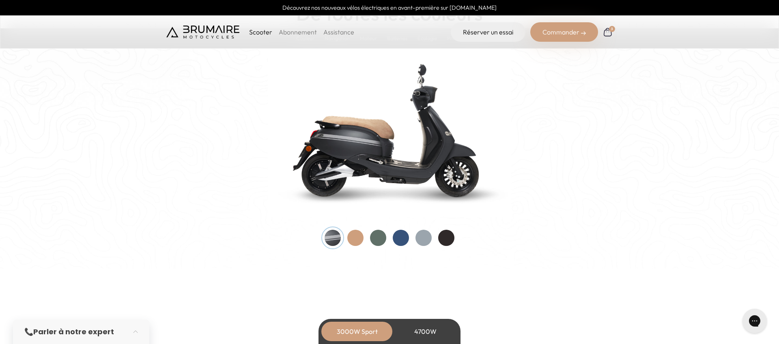
click at [405, 238] on div at bounding box center [401, 238] width 16 height 16
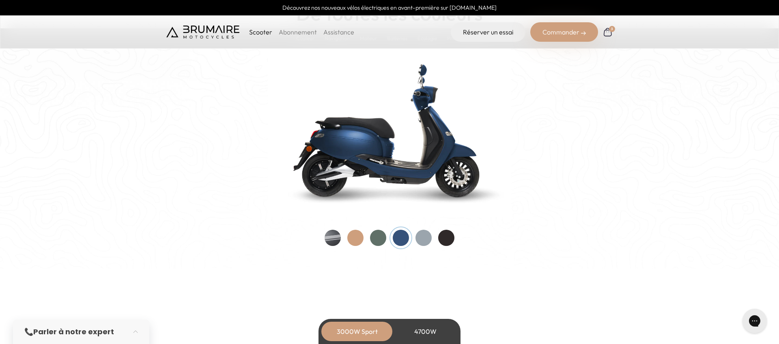
click at [421, 237] on div at bounding box center [423, 238] width 16 height 16
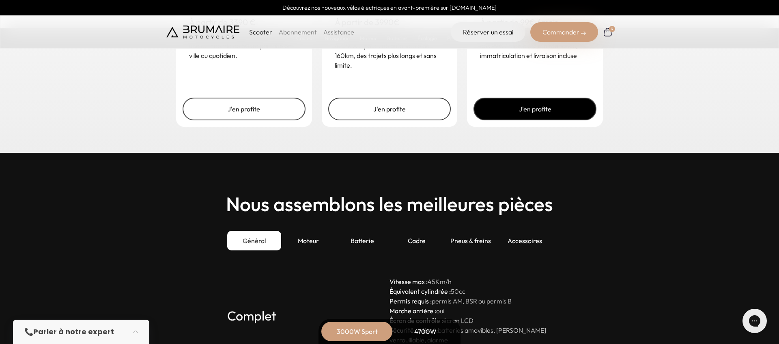
scroll to position [2091, 0]
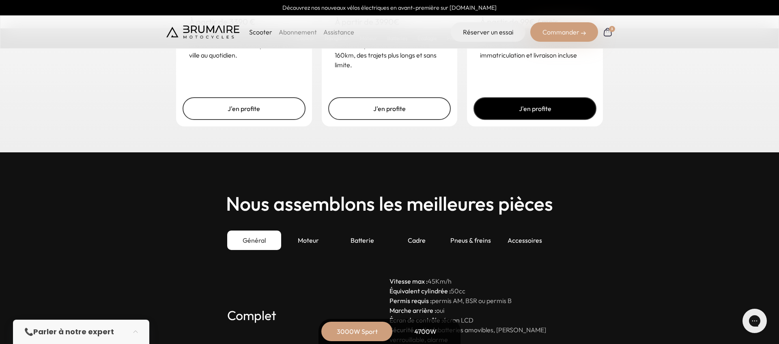
click at [533, 111] on link "J'en profite" at bounding box center [534, 108] width 123 height 23
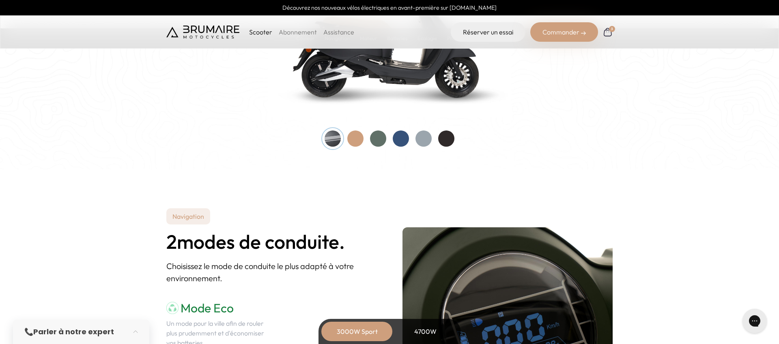
scroll to position [931, 0]
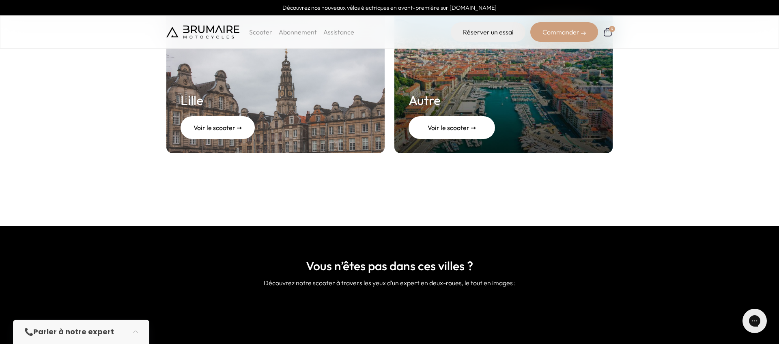
scroll to position [443, 0]
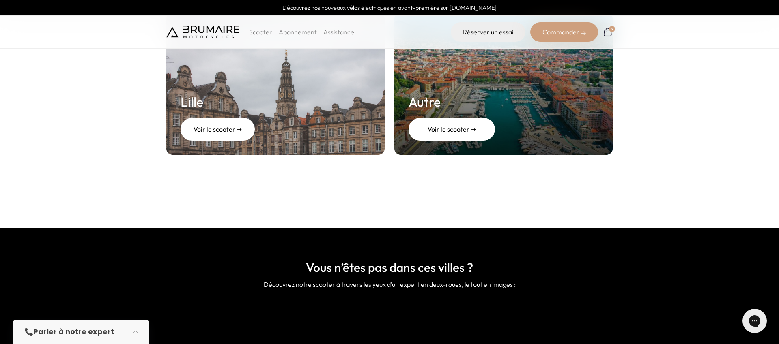
click at [448, 134] on div "Voir le scooter ➞" at bounding box center [451, 129] width 86 height 23
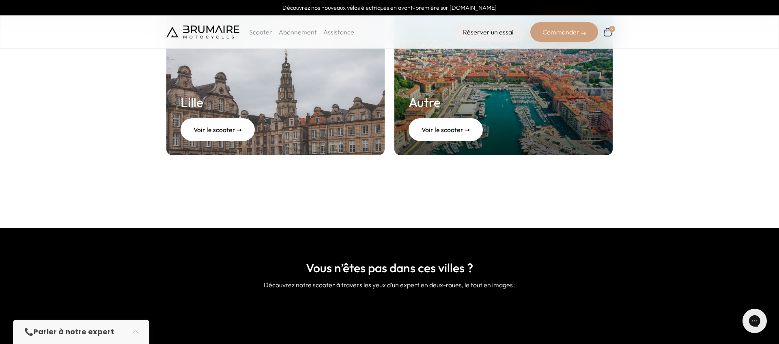
click at [337, 32] on link "Assistance" at bounding box center [338, 32] width 31 height 8
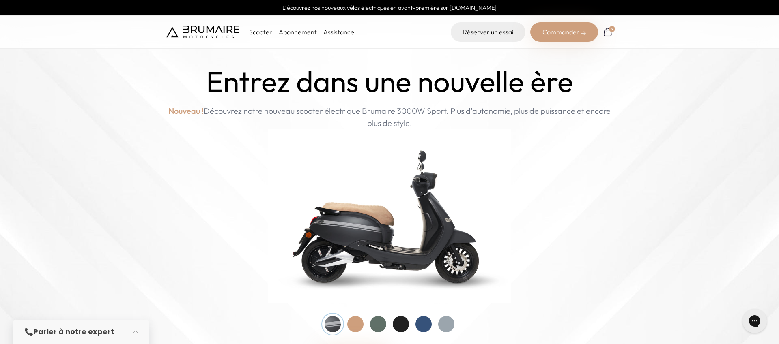
scroll to position [2, 0]
